Goal: Task Accomplishment & Management: Manage account settings

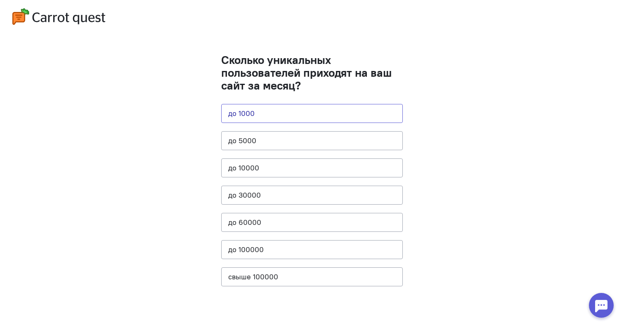
click at [295, 114] on button "до 1000" at bounding box center [312, 113] width 182 height 19
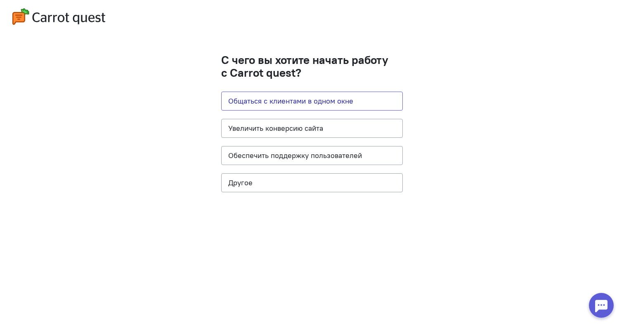
click at [306, 103] on button "Общаться с клиентами в одном окне" at bounding box center [312, 101] width 182 height 19
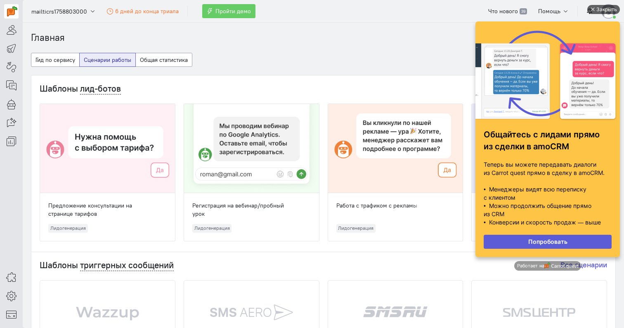
click at [598, 9] on div "Закрыть" at bounding box center [607, 9] width 21 height 9
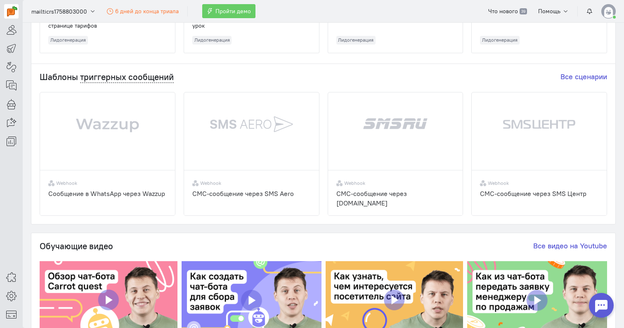
scroll to position [185, 0]
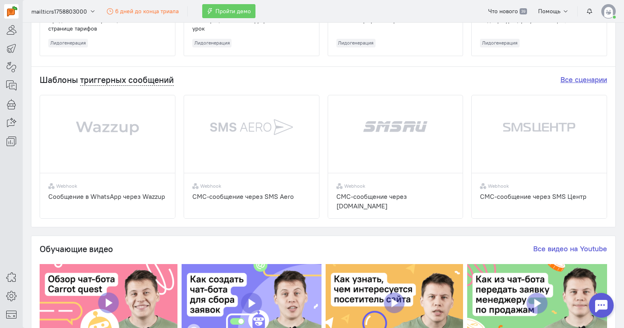
click at [570, 83] on link "Все сценарии" at bounding box center [584, 79] width 47 height 9
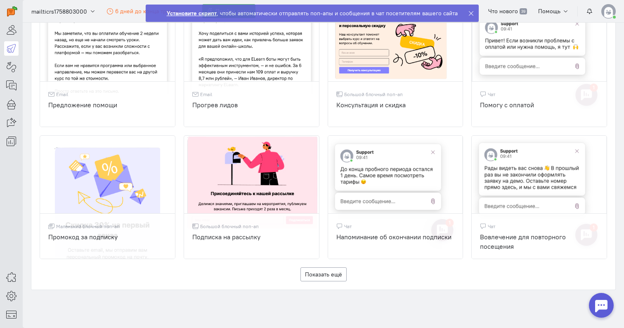
scroll to position [510, 0]
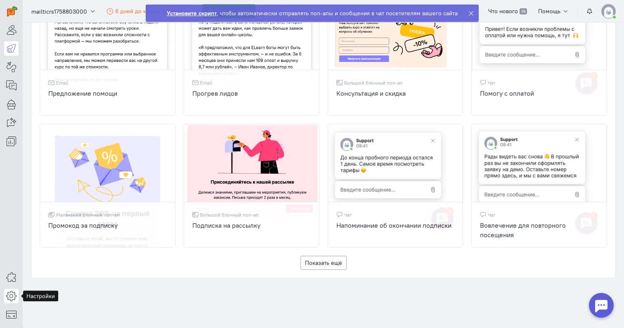
click at [12, 291] on icon at bounding box center [11, 296] width 10 height 10
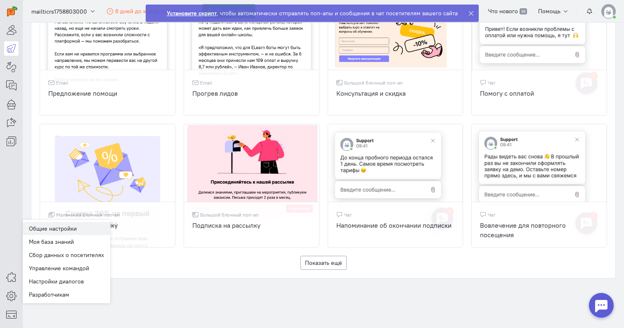
click at [59, 225] on link "Общие настройки" at bounding box center [67, 228] width 88 height 13
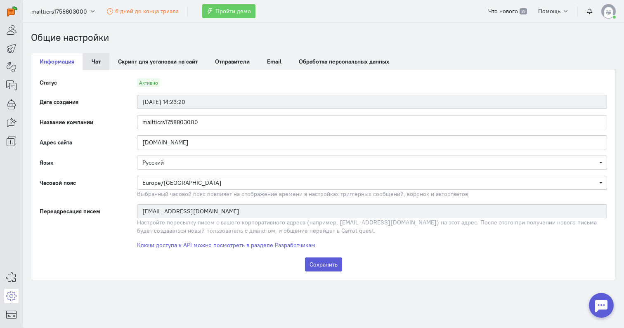
click at [104, 64] on link "Чат" at bounding box center [96, 61] width 26 height 17
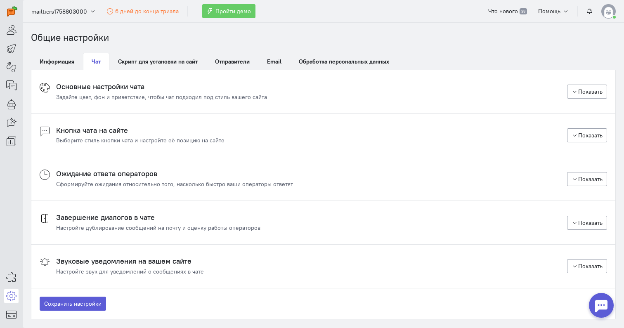
click at [140, 87] on h4 "Основные настройки чата" at bounding box center [161, 87] width 211 height 8
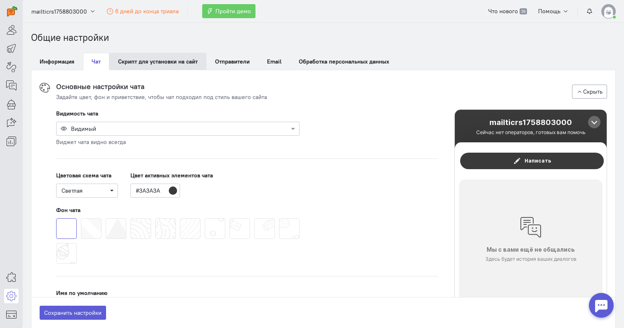
click at [175, 59] on link "Скрипт для установки на сайт" at bounding box center [157, 61] width 97 height 17
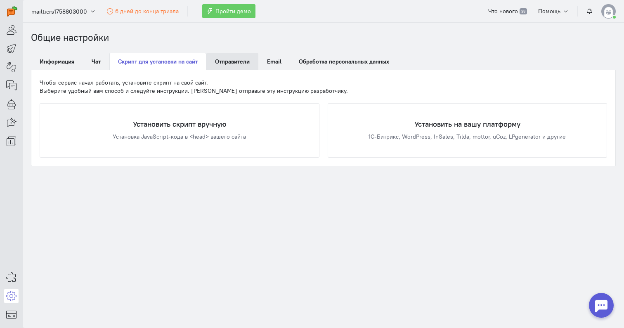
click at [232, 57] on link "Отправители" at bounding box center [232, 61] width 52 height 17
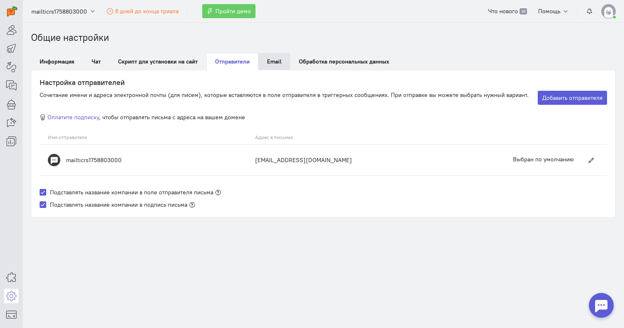
click at [276, 59] on span "Email" at bounding box center [274, 61] width 14 height 7
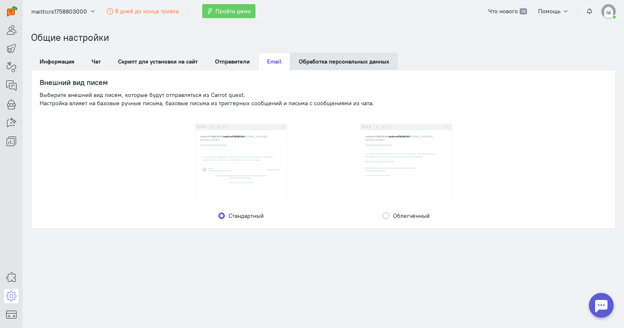
click at [316, 62] on link "Обработка персональных данных" at bounding box center [344, 61] width 108 height 17
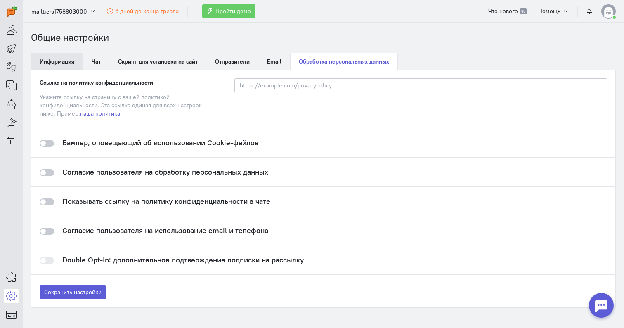
click at [67, 59] on link "Информация" at bounding box center [57, 61] width 52 height 17
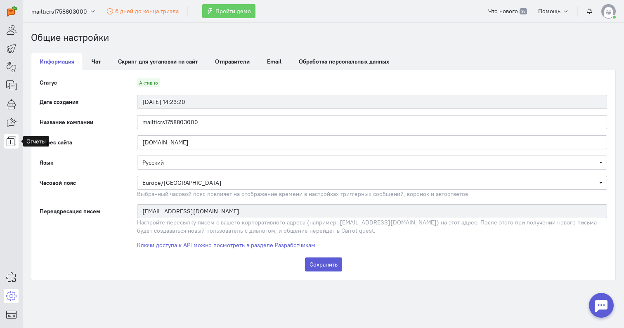
click at [10, 137] on icon at bounding box center [11, 141] width 10 height 10
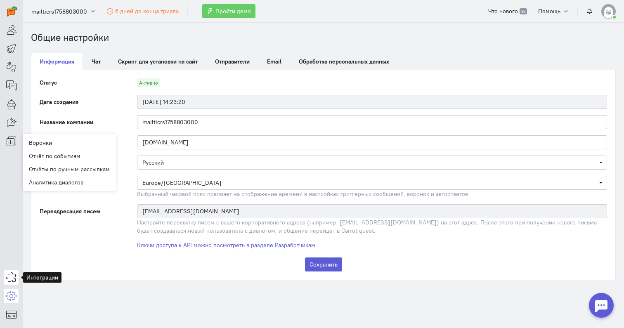
click at [13, 282] on icon at bounding box center [11, 277] width 10 height 10
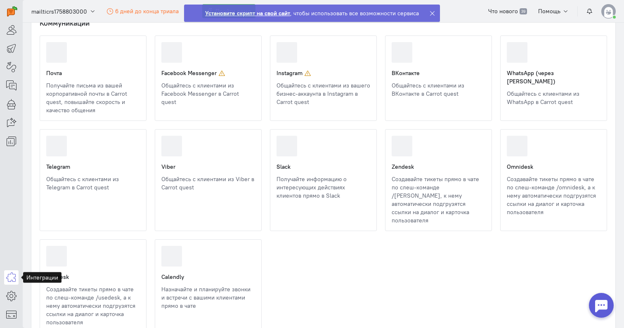
scroll to position [71, 0]
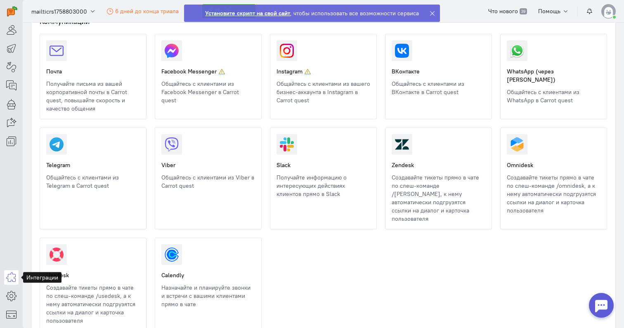
click at [161, 190] on link at bounding box center [161, 190] width 0 height 0
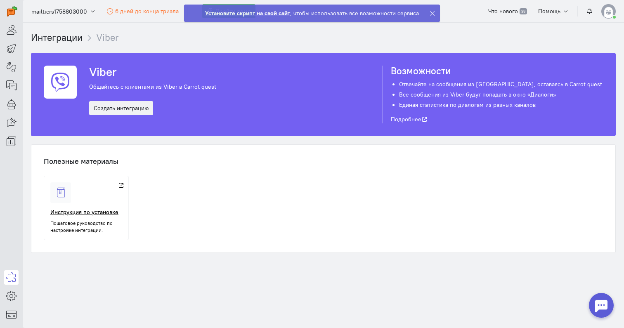
click at [72, 192] on div at bounding box center [87, 192] width 74 height 21
click at [15, 31] on icon at bounding box center [11, 30] width 10 height 10
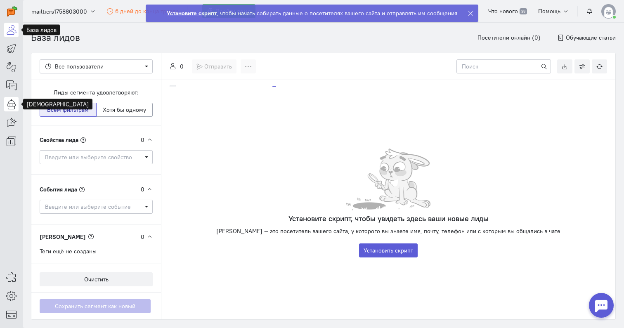
click at [10, 106] on icon at bounding box center [11, 104] width 10 height 10
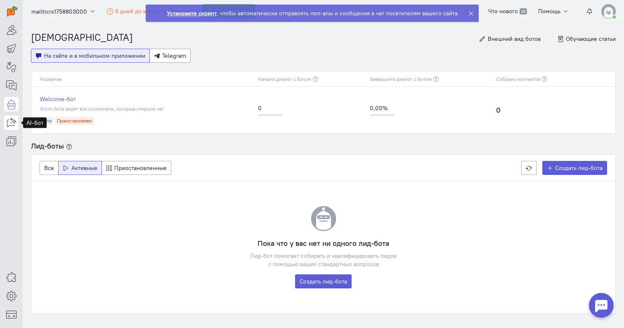
click at [12, 127] on icon at bounding box center [11, 123] width 10 height 10
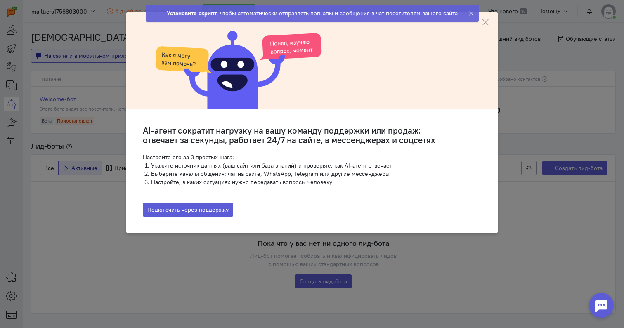
click at [45, 124] on ngb-modal-window "AI-агент сократит нагрузку на вашу команду поддержки или продаж: отвечает за се…" at bounding box center [312, 164] width 624 height 328
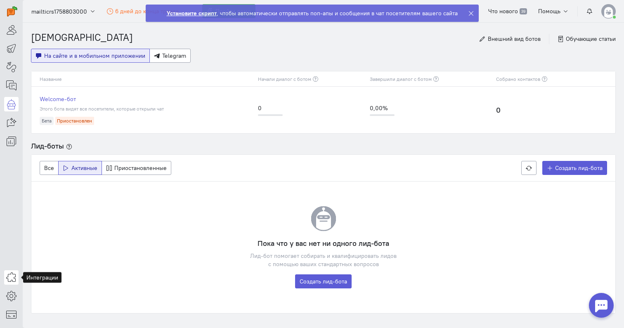
click at [10, 275] on icon at bounding box center [11, 277] width 10 height 10
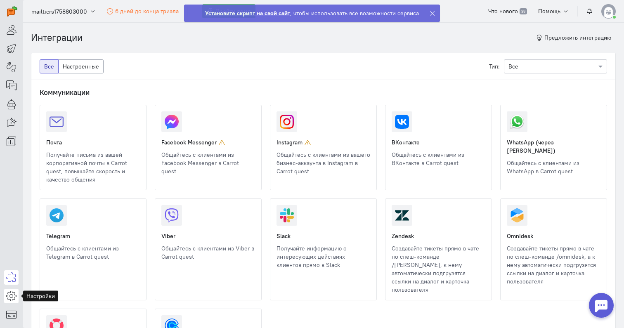
click at [10, 291] on icon at bounding box center [11, 296] width 10 height 10
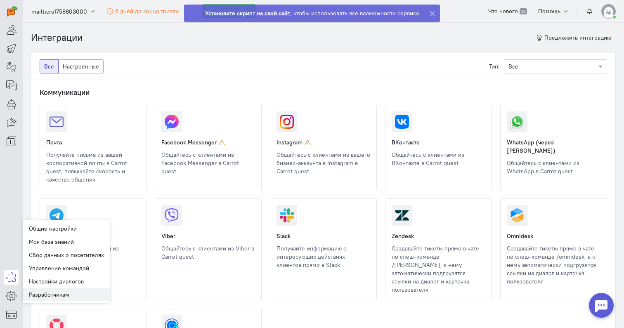
click at [61, 293] on link "Разработчикам" at bounding box center [67, 294] width 88 height 13
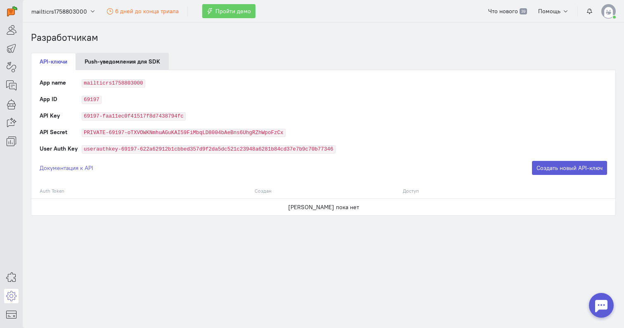
click at [135, 62] on link "Push-уведомления для SDK" at bounding box center [122, 61] width 93 height 17
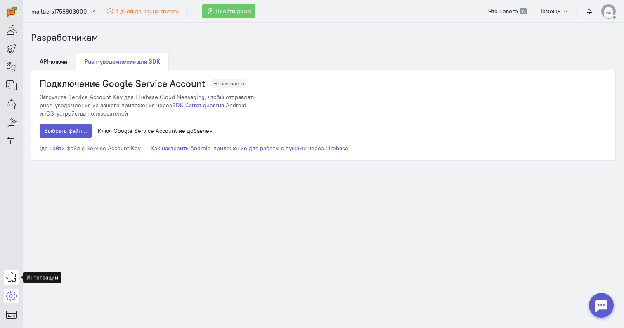
click at [13, 284] on link at bounding box center [11, 277] width 14 height 14
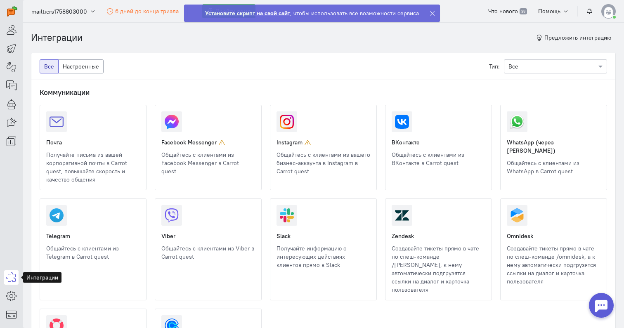
click at [507, 175] on link at bounding box center [507, 175] width 0 height 0
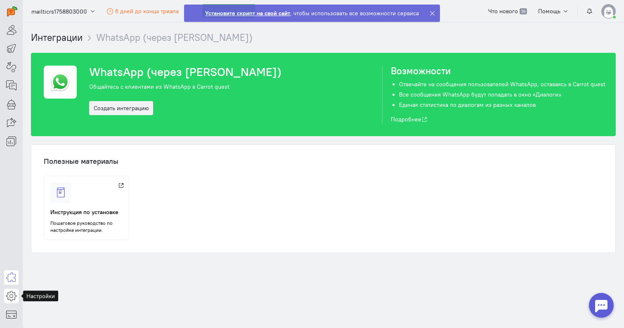
click at [10, 298] on icon at bounding box center [11, 296] width 10 height 10
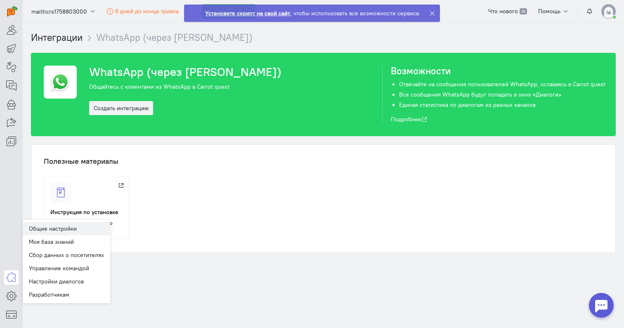
click at [78, 231] on link "Общие настройки" at bounding box center [67, 228] width 88 height 13
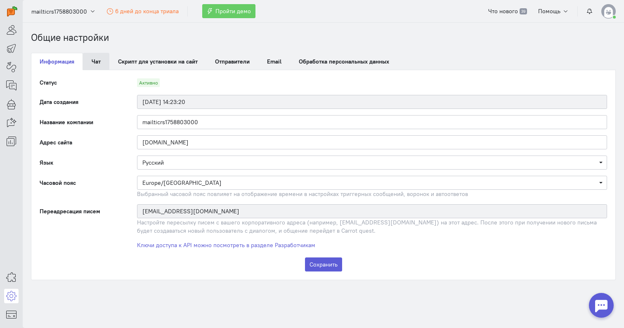
click at [99, 62] on link "Чат" at bounding box center [96, 61] width 26 height 17
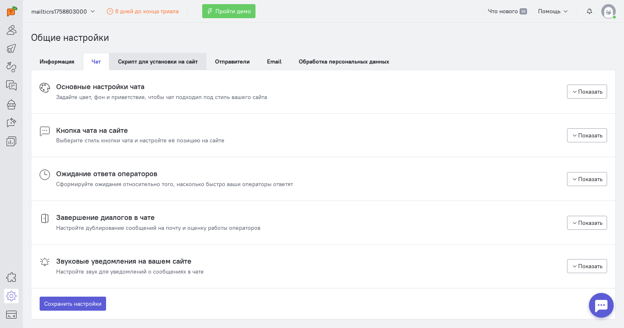
click at [135, 63] on link "Скрипт для установки на сайт" at bounding box center [157, 61] width 97 height 17
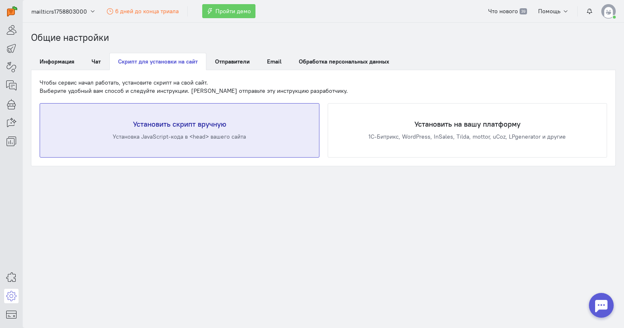
click at [181, 123] on h4 "Установить скрипт вручную" at bounding box center [180, 124] width 246 height 8
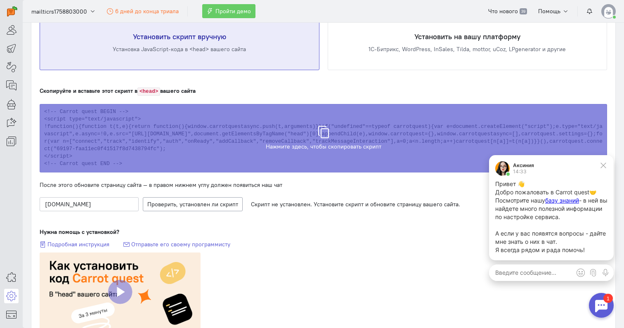
click at [524, 269] on textarea at bounding box center [551, 272] width 125 height 17
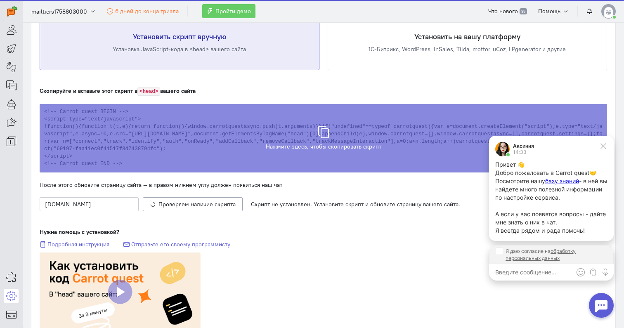
click at [502, 252] on input "Я даю согласие на обработку персональных данных" at bounding box center [499, 251] width 7 height 7
checkbox input "true"
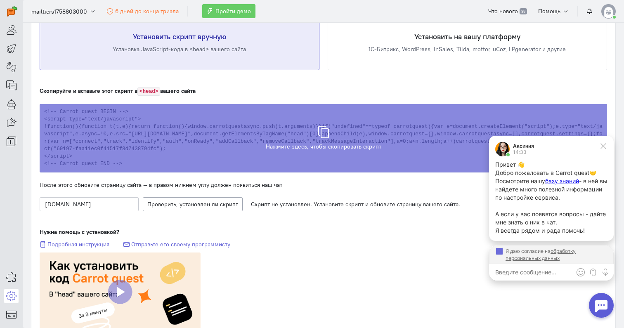
click at [519, 269] on textarea at bounding box center [551, 272] width 125 height 17
click at [402, 220] on div "Скопируйте и вставьте этот скрипт в <head> вашего сайта Нажмите здесь, чтобы ск…" at bounding box center [324, 209] width 568 height 245
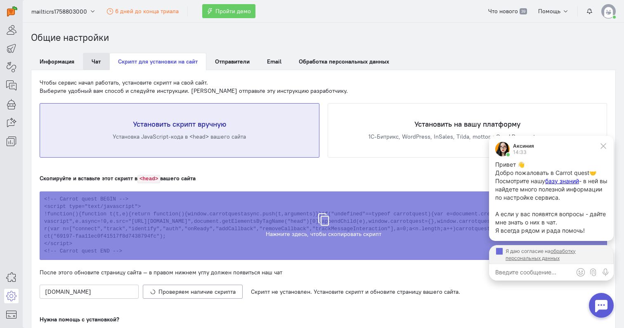
click at [97, 63] on link "Чат" at bounding box center [96, 61] width 26 height 17
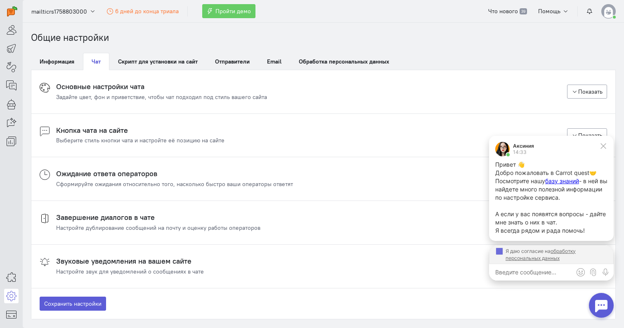
click at [90, 90] on h4 "Основные настройки чата" at bounding box center [161, 87] width 211 height 8
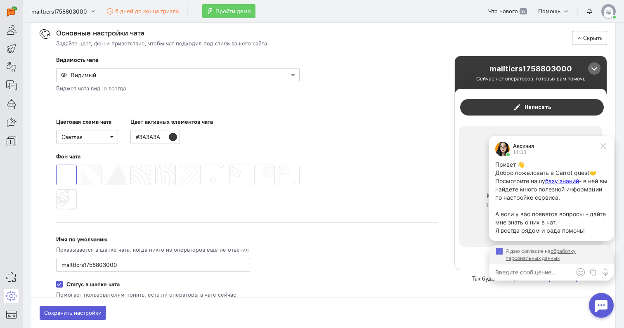
scroll to position [58, 0]
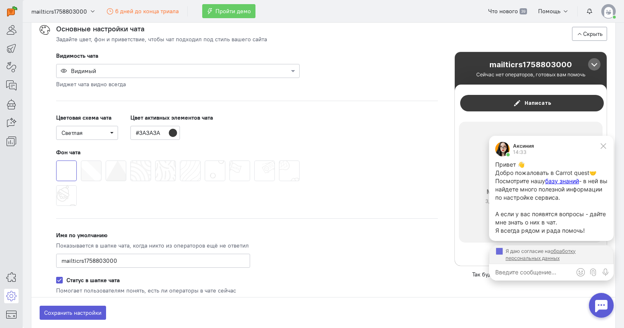
click at [81, 161] on span at bounding box center [81, 161] width 0 height 0
click at [0, 0] on input "radio" at bounding box center [0, 0] width 0 height 0
click at [106, 161] on span at bounding box center [106, 161] width 0 height 0
click at [0, 0] on input "radio" at bounding box center [0, 0] width 0 height 0
click at [604, 147] on icon at bounding box center [603, 145] width 7 height 7
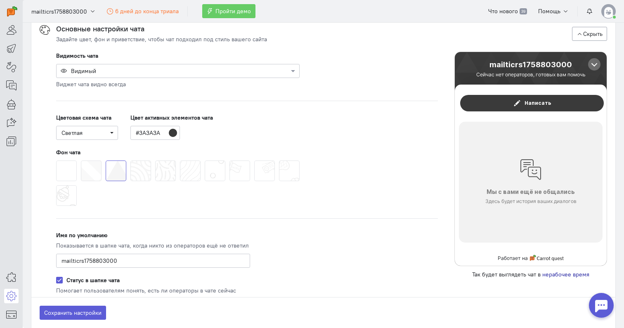
click at [81, 161] on span at bounding box center [81, 161] width 0 height 0
click at [0, 0] on input "radio" at bounding box center [0, 0] width 0 height 0
click at [56, 161] on span at bounding box center [56, 161] width 0 height 0
click at [0, 0] on input "radio" at bounding box center [0, 0] width 0 height 0
click at [56, 185] on span at bounding box center [56, 185] width 0 height 0
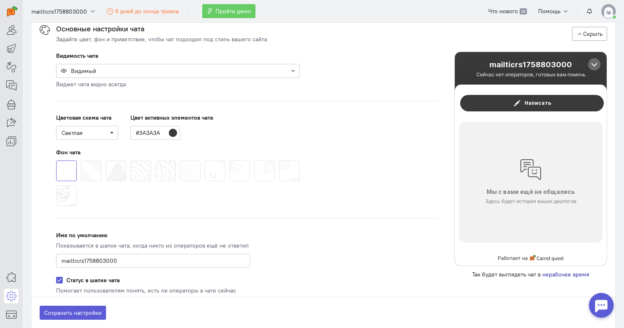
click at [0, 0] on input "radio" at bounding box center [0, 0] width 0 height 0
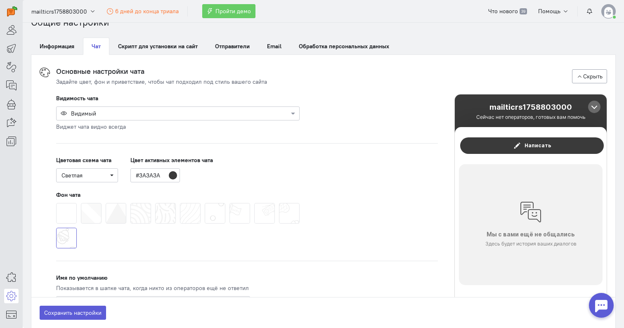
scroll to position [0, 0]
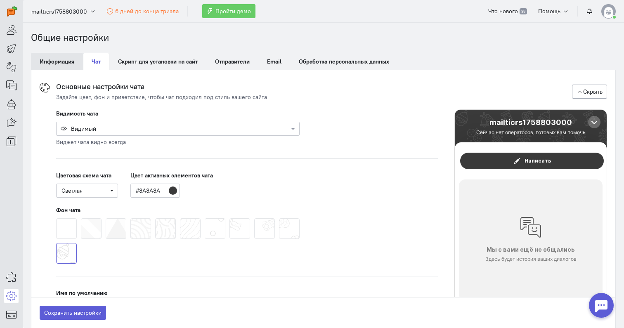
click at [75, 61] on link "Информация" at bounding box center [57, 61] width 52 height 17
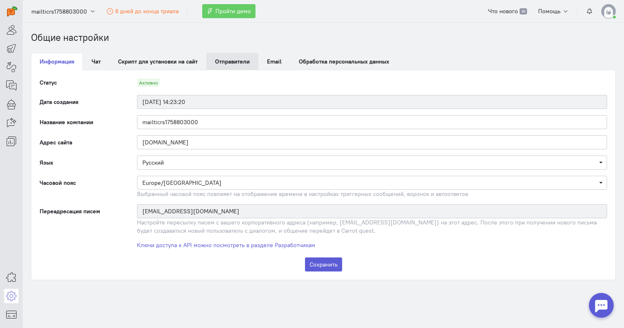
click at [212, 69] on link "Отправители" at bounding box center [232, 61] width 52 height 17
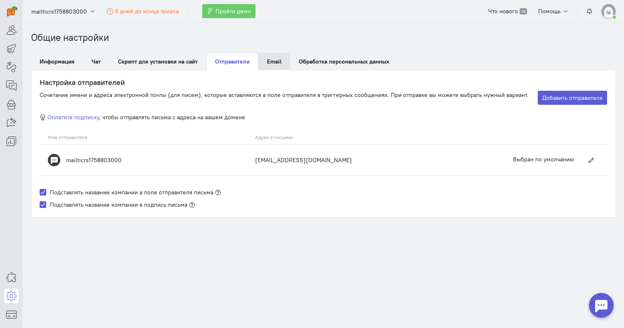
click at [284, 64] on link "Email" at bounding box center [274, 61] width 32 height 17
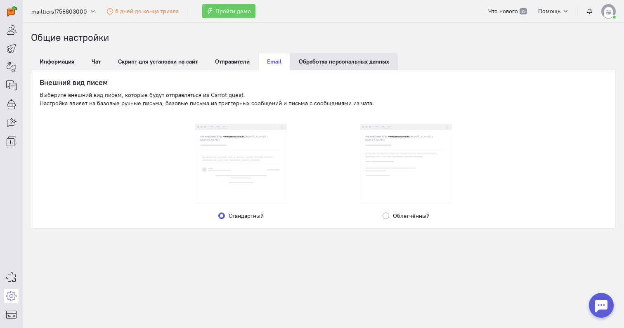
click at [339, 59] on link "Обработка персональных данных" at bounding box center [344, 61] width 108 height 17
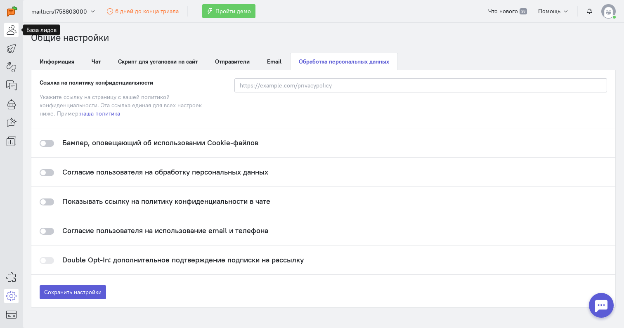
click at [9, 32] on icon at bounding box center [11, 30] width 10 height 10
